Goal: Check status

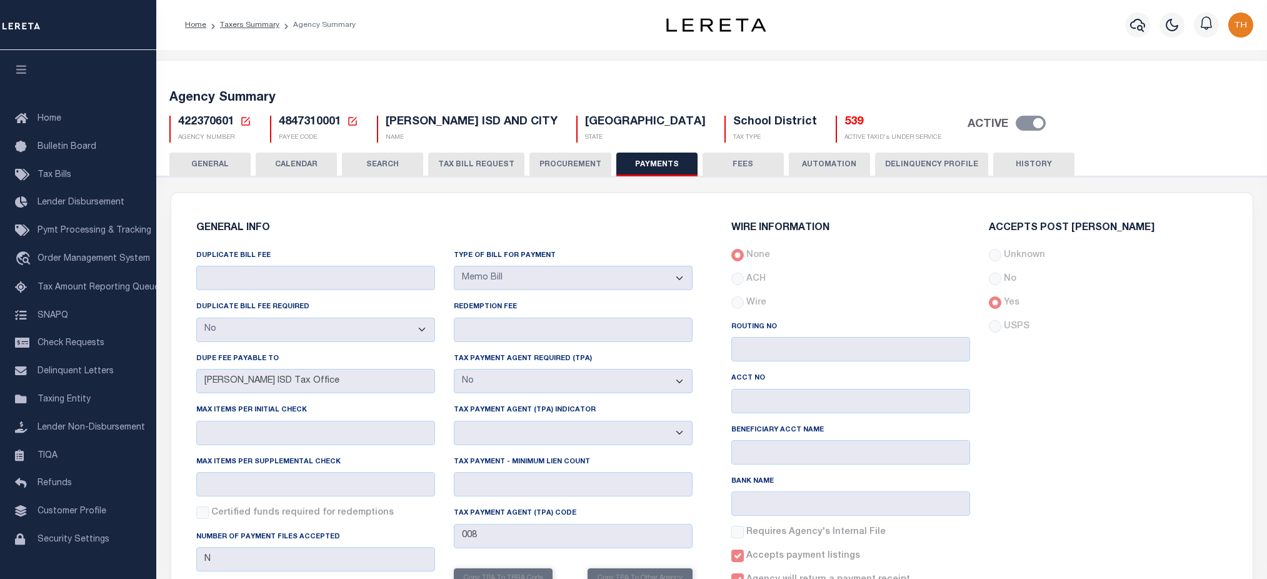
select select "false"
select select "37"
select select "false"
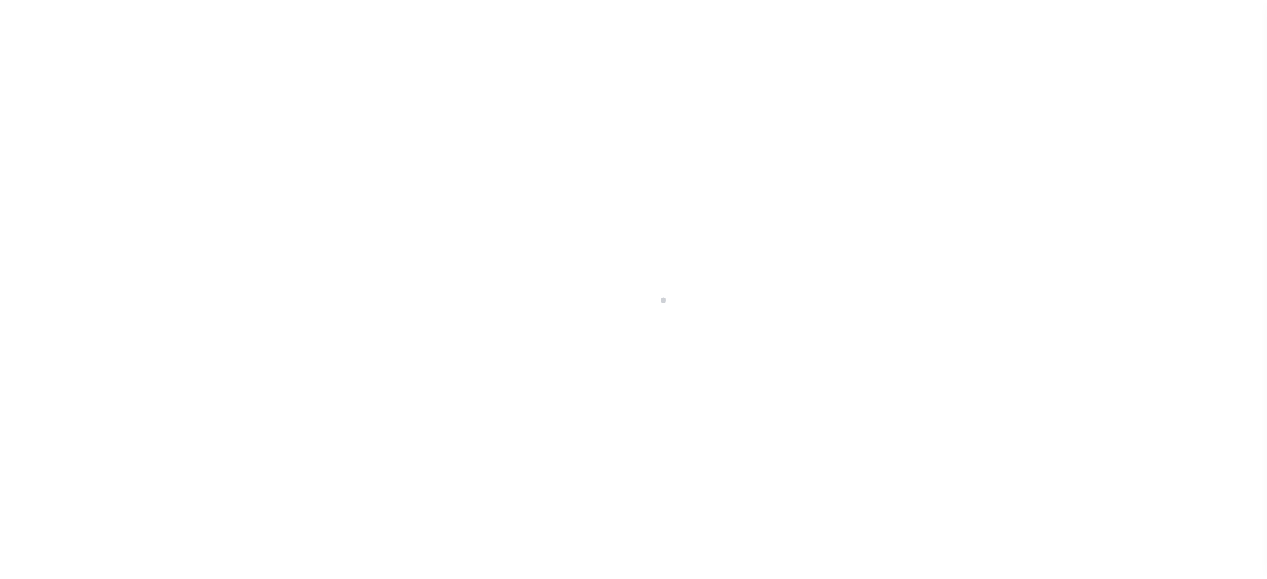
scroll to position [28, 0]
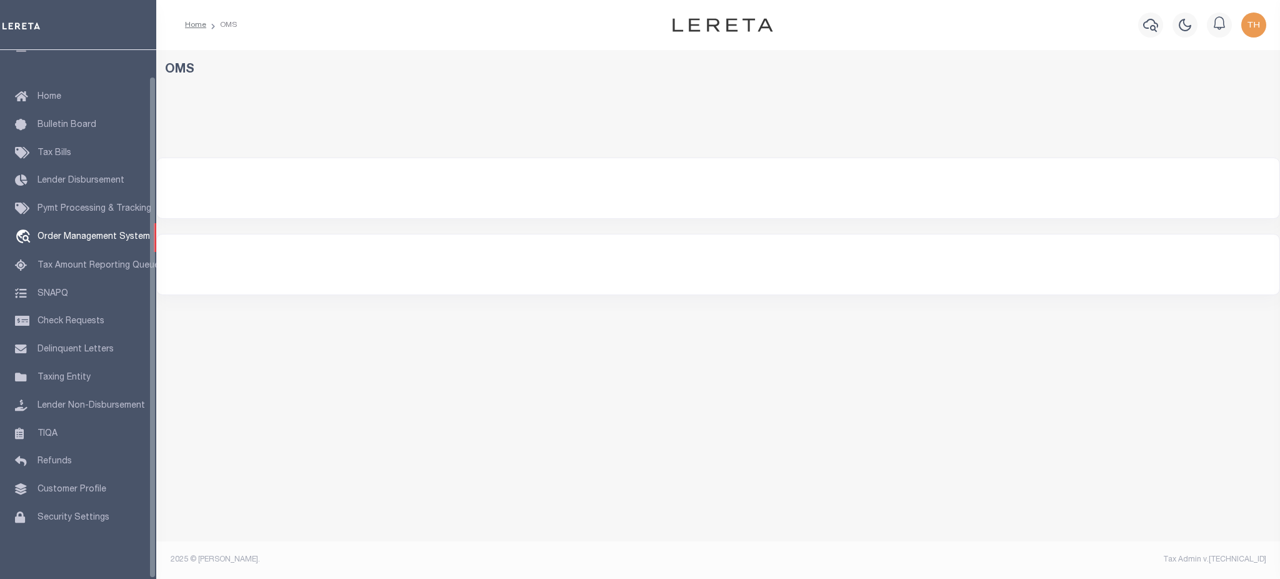
select select "200"
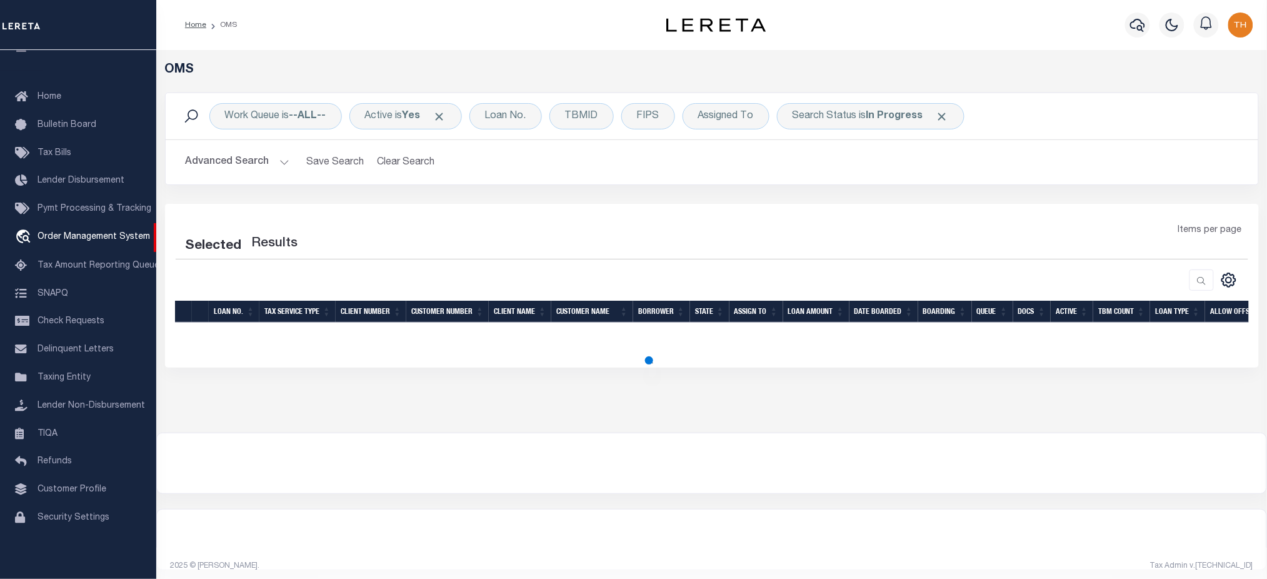
select select "200"
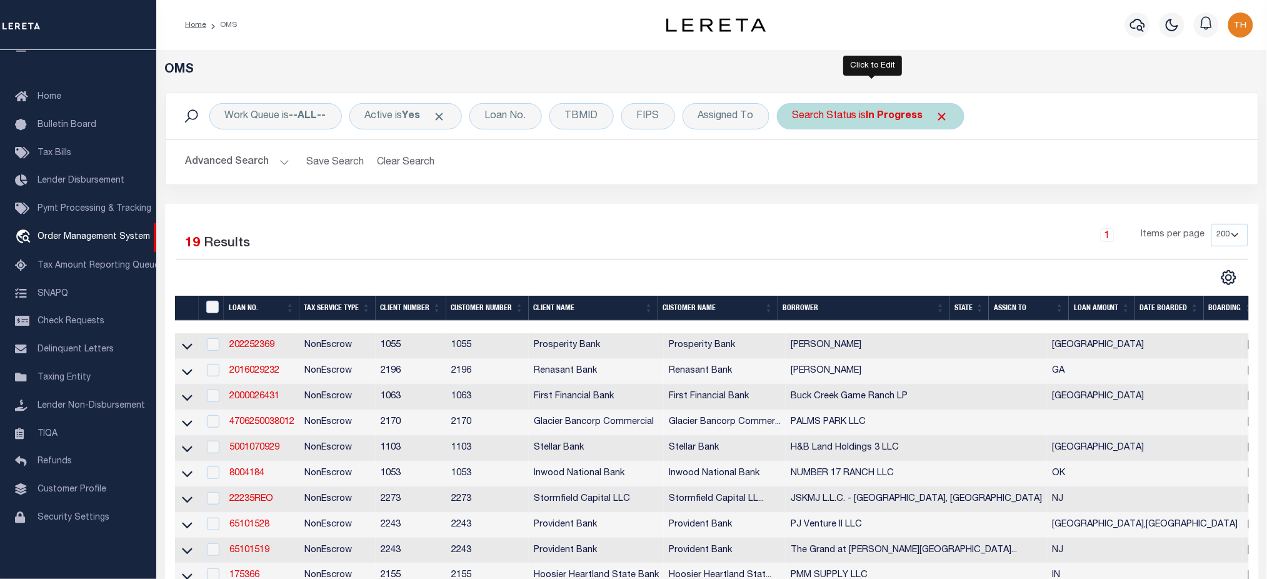
click at [951, 119] on div "Search Status is In Progress" at bounding box center [871, 116] width 188 height 26
select select "IP"
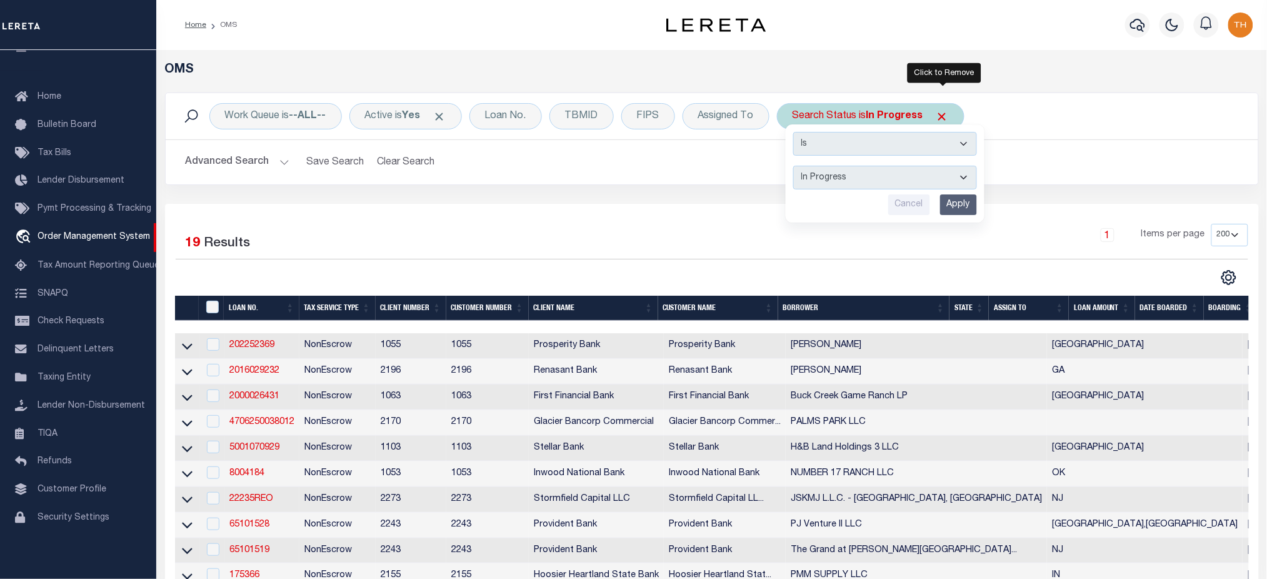
click at [946, 115] on span "Click to Remove" at bounding box center [942, 116] width 13 height 13
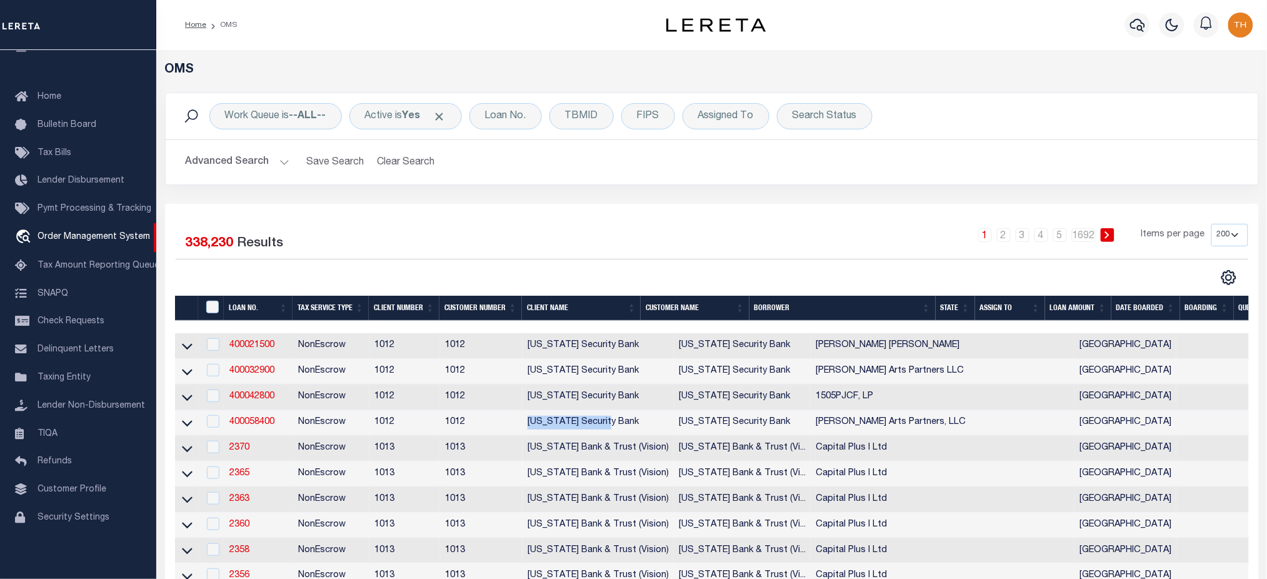
drag, startPoint x: 527, startPoint y: 429, endPoint x: 661, endPoint y: 431, distance: 134.4
click at [608, 426] on td "[US_STATE] Security Bank" at bounding box center [598, 423] width 151 height 26
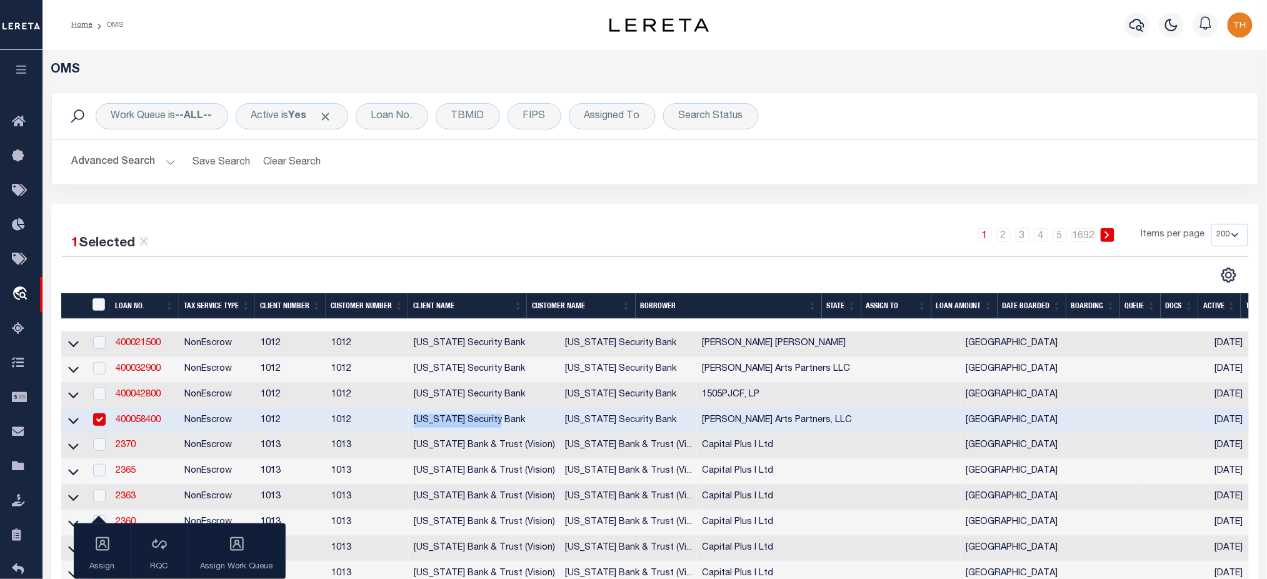
click at [98, 418] on input "checkbox" at bounding box center [99, 419] width 13 height 13
checkbox input "false"
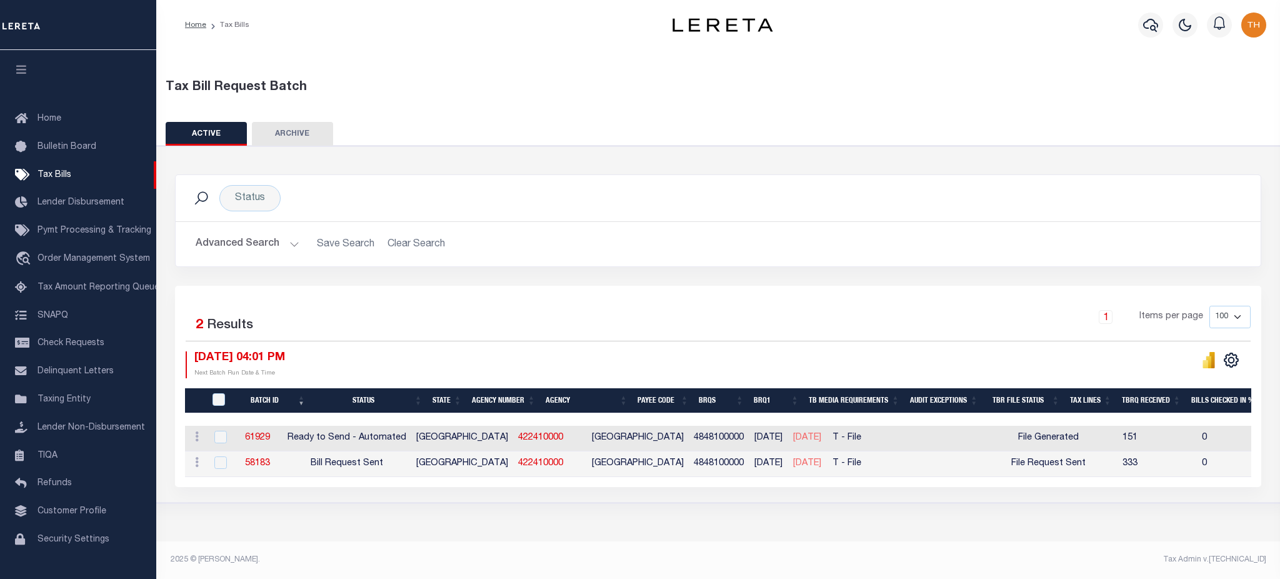
click at [283, 247] on button "Advanced Search" at bounding box center [248, 244] width 104 height 24
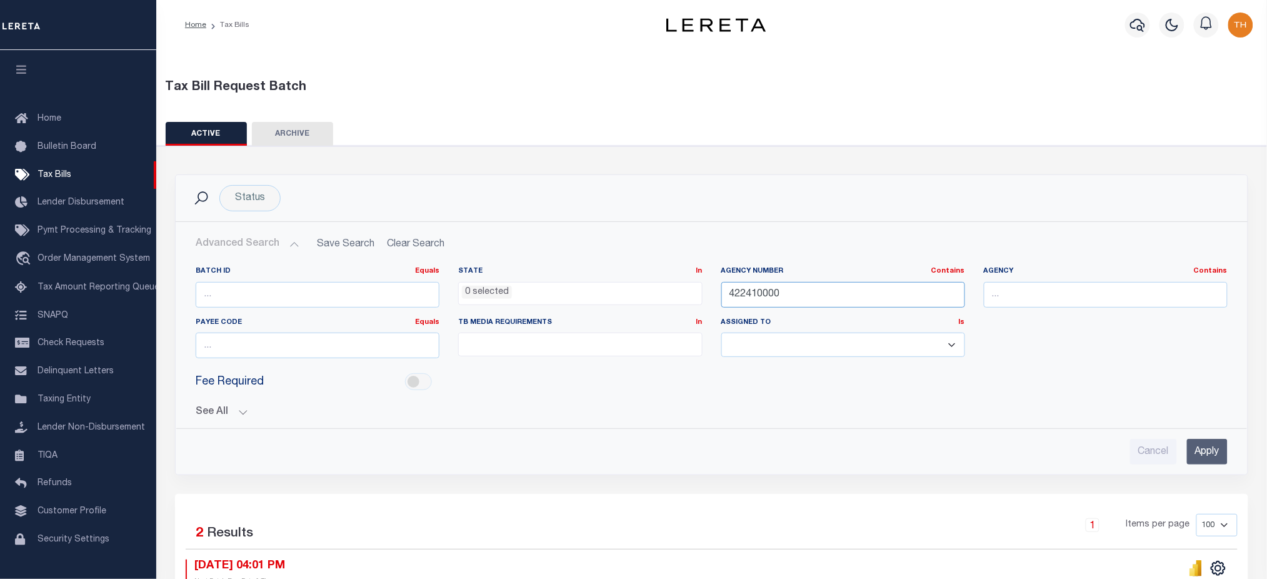
drag, startPoint x: 789, startPoint y: 293, endPoint x: 656, endPoint y: 295, distance: 132.5
click at [656, 295] on div "Batch ID Equals Equals Is Not Equal To Is Greater Than Is Less Than State In In…" at bounding box center [711, 317] width 1051 height 102
click at [1217, 450] on input "Apply" at bounding box center [1207, 452] width 41 height 26
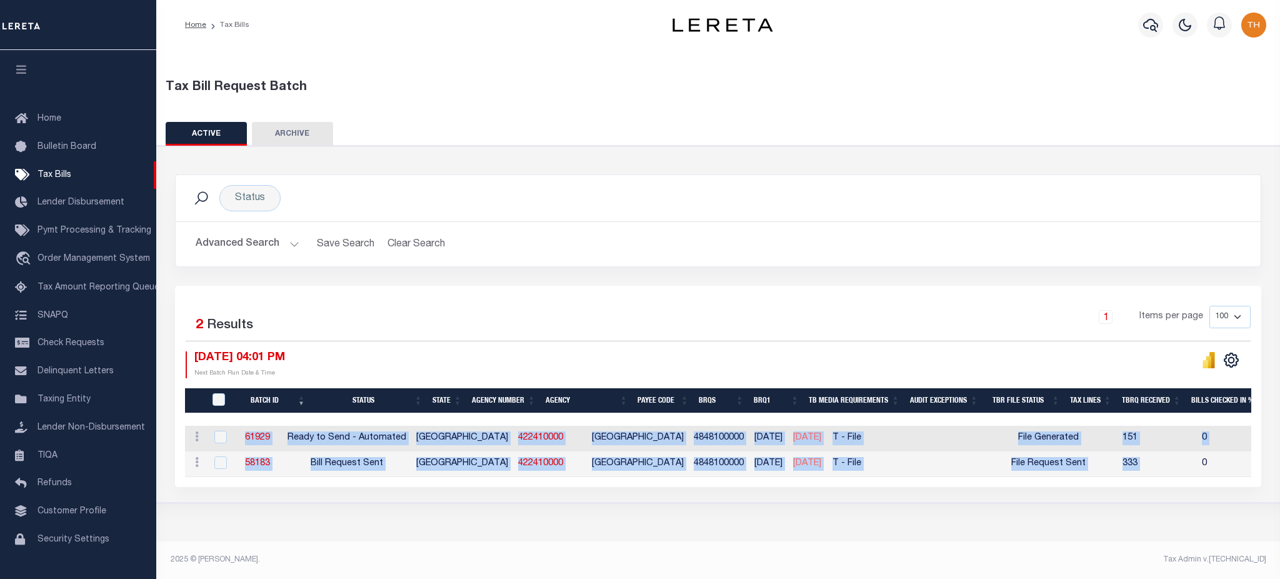
drag, startPoint x: 1146, startPoint y: 463, endPoint x: 256, endPoint y: 436, distance: 889.9
click at [256, 436] on tbody "ACTIONS Delete 61929 Ready to Send - Automated TX 422410000 WHARTON COUNTY 4848…" at bounding box center [1136, 451] width 1903 height 51
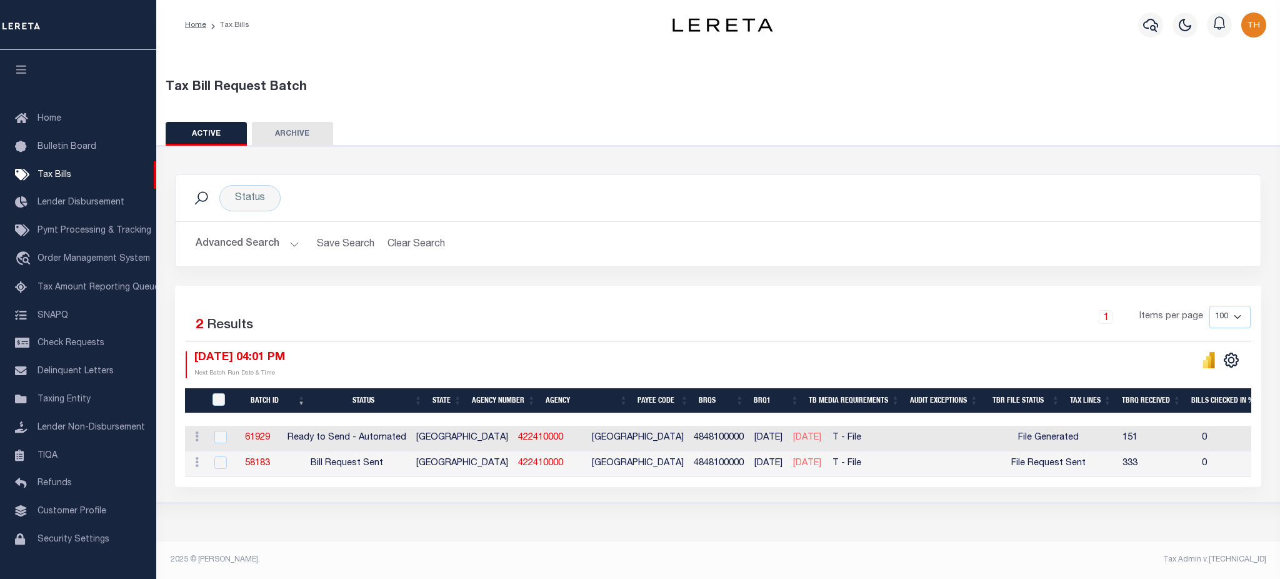
drag, startPoint x: 623, startPoint y: 303, endPoint x: 632, endPoint y: 303, distance: 8.8
click at [623, 303] on div "Selected 2 Results 1 Items per page 100 200 500 1000 08/22/2025 04:01 PM" at bounding box center [718, 386] width 1086 height 201
